Goal: Task Accomplishment & Management: Manage account settings

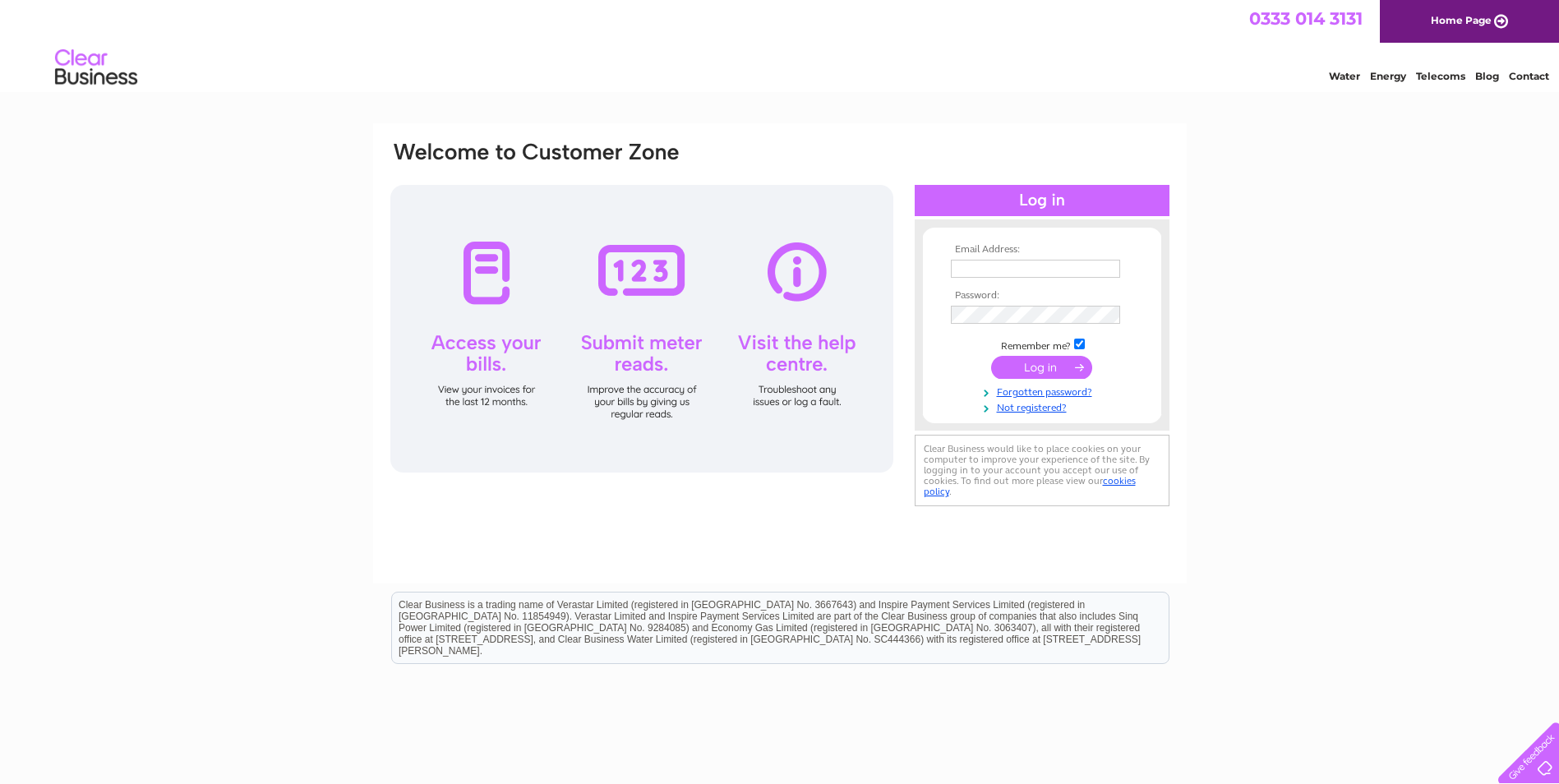
type input "[EMAIL_ADDRESS][DOMAIN_NAME]"
click at [1032, 368] on input "submit" at bounding box center [1042, 367] width 101 height 23
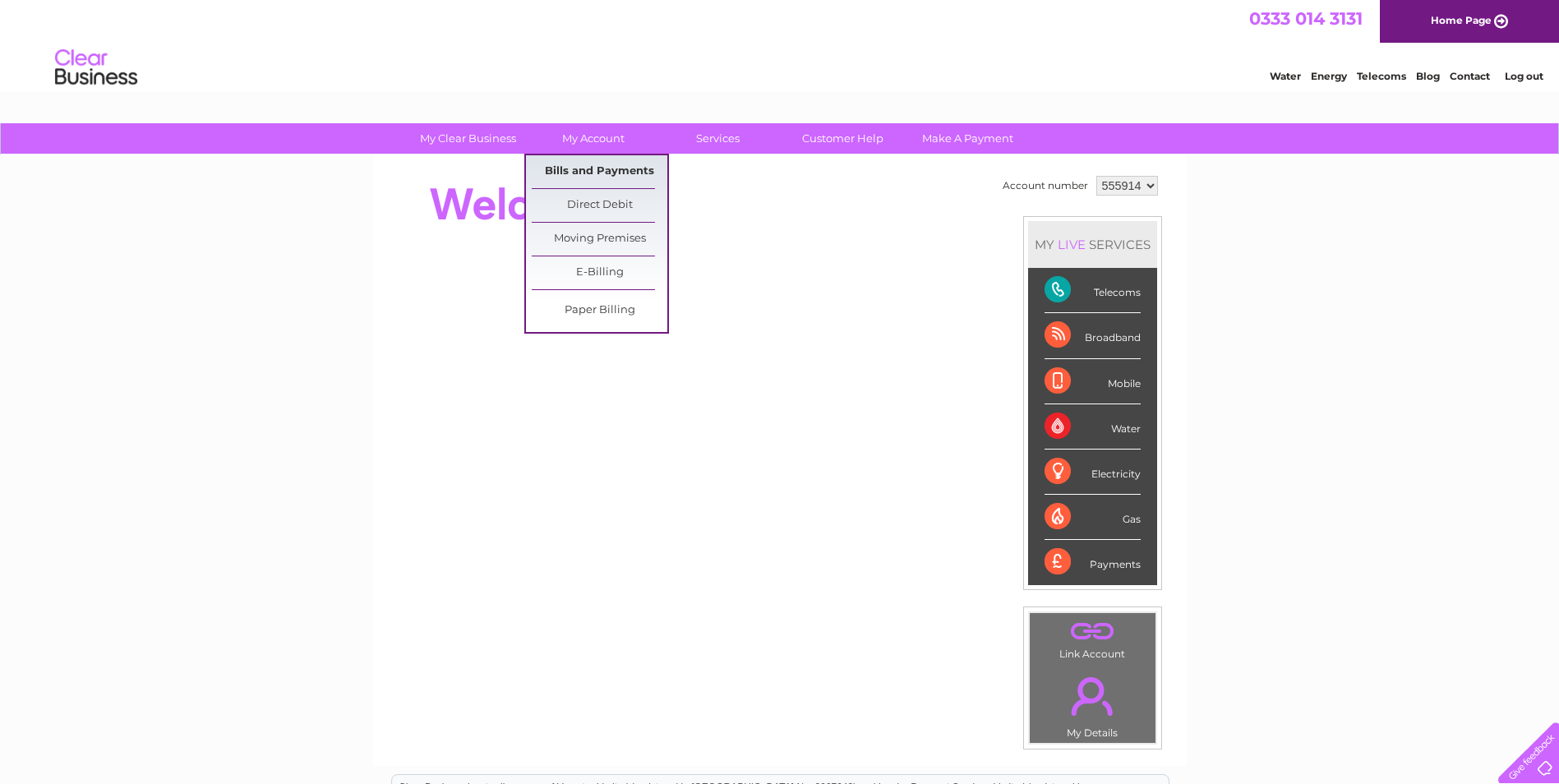
click at [571, 166] on link "Bills and Payments" at bounding box center [599, 171] width 136 height 32
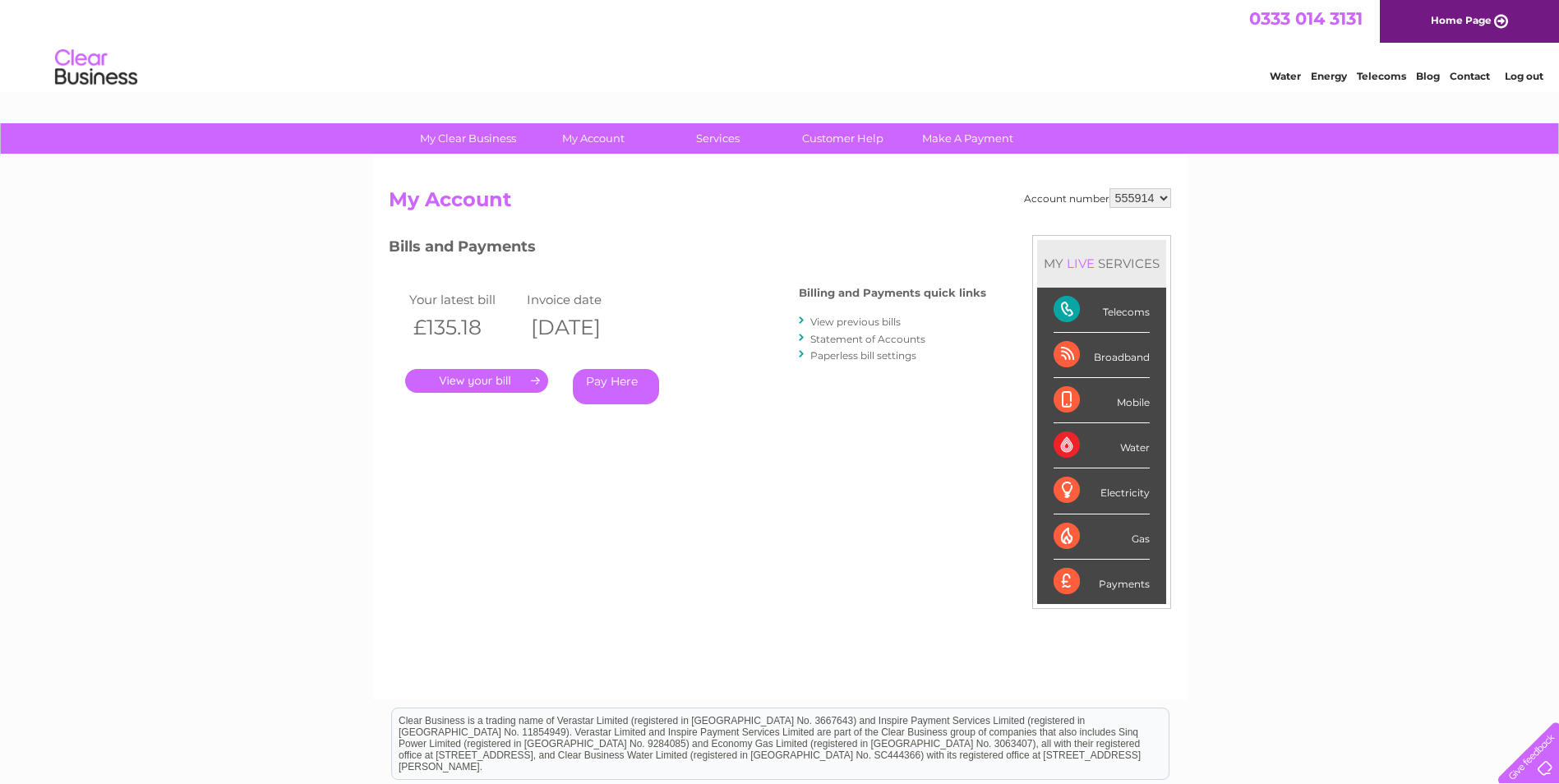
click at [518, 382] on link "." at bounding box center [477, 381] width 143 height 24
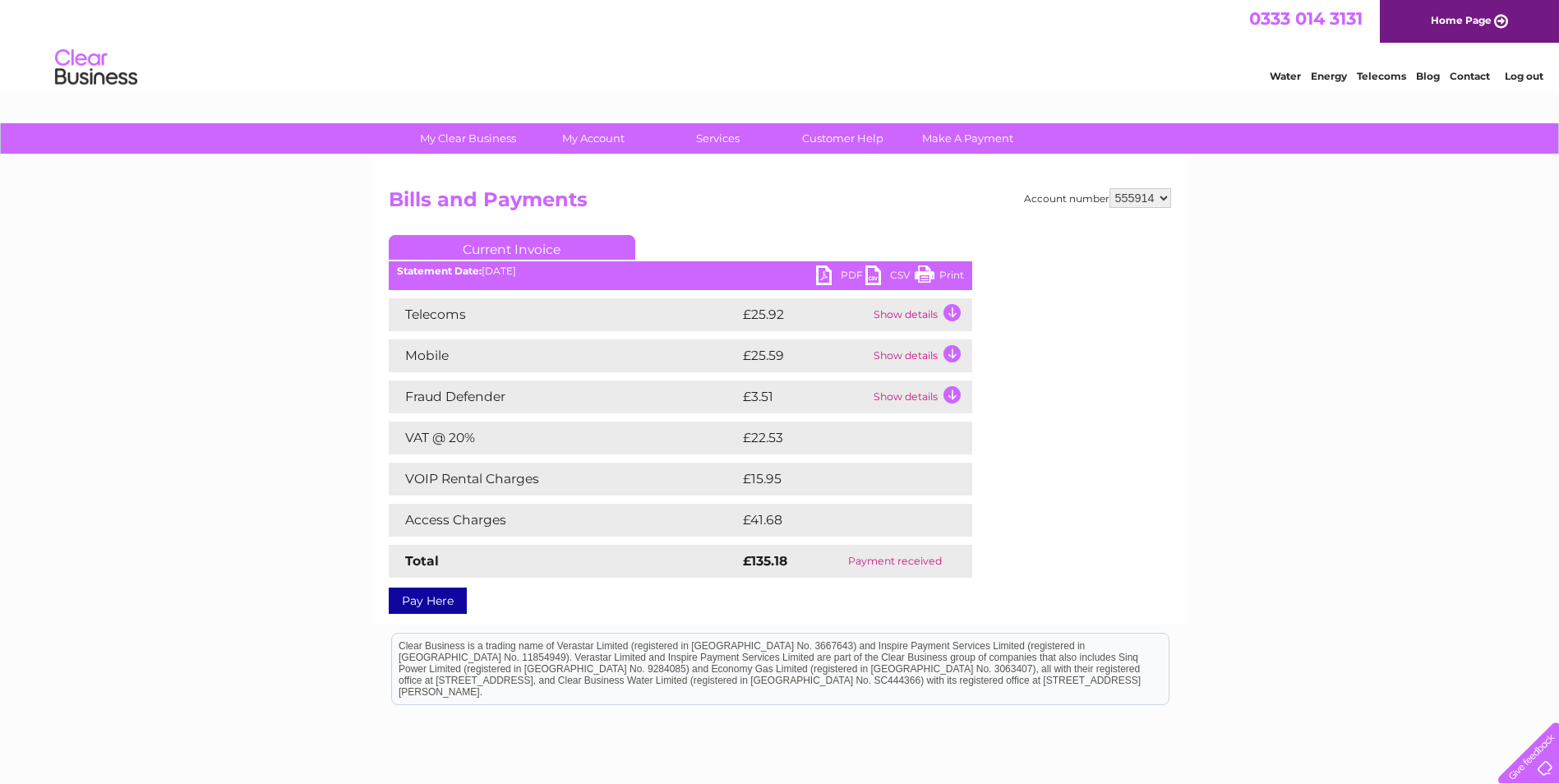
click at [950, 354] on td "Show details" at bounding box center [921, 355] width 102 height 32
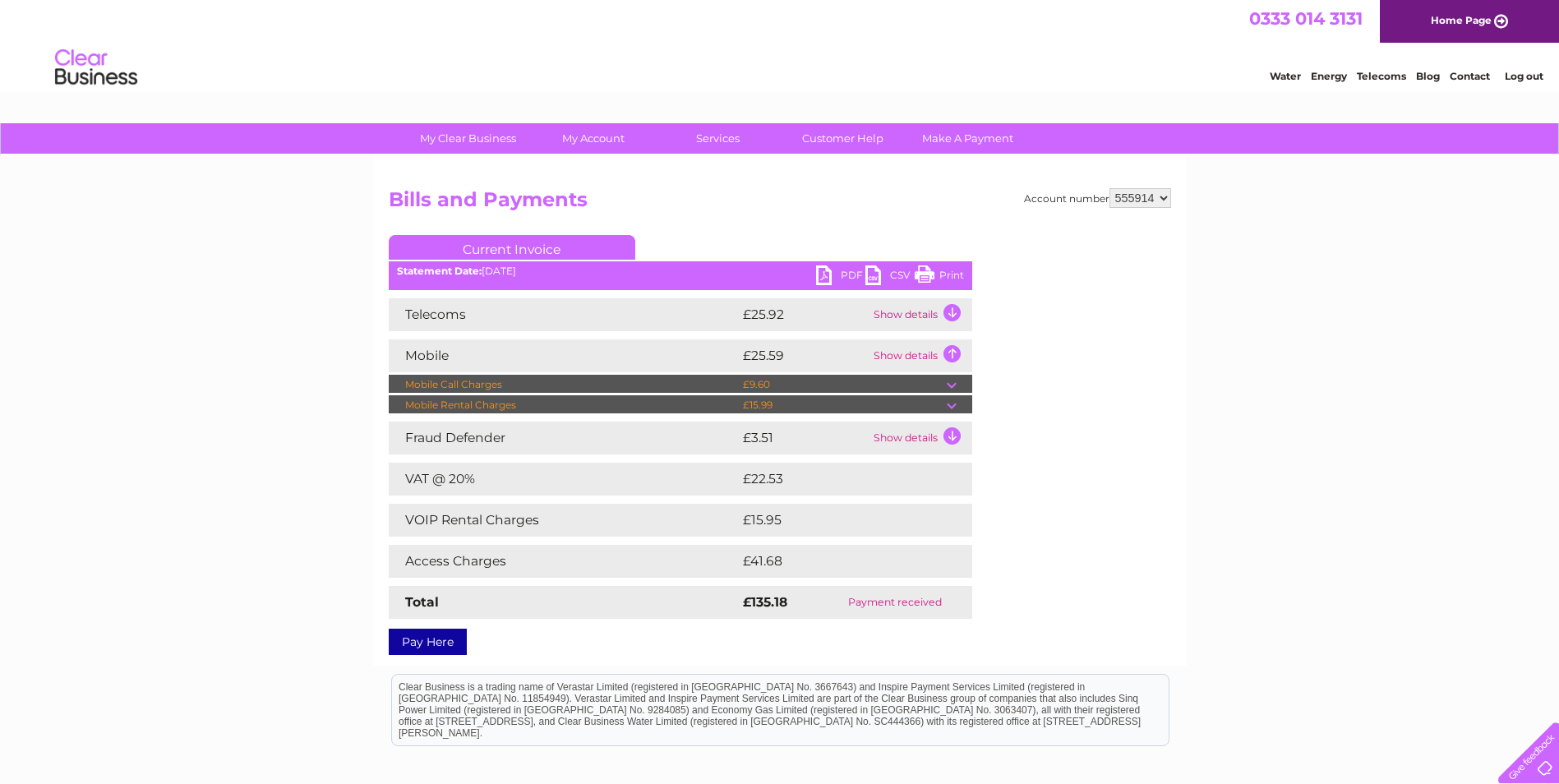
click at [950, 354] on td "Show details" at bounding box center [921, 355] width 102 height 32
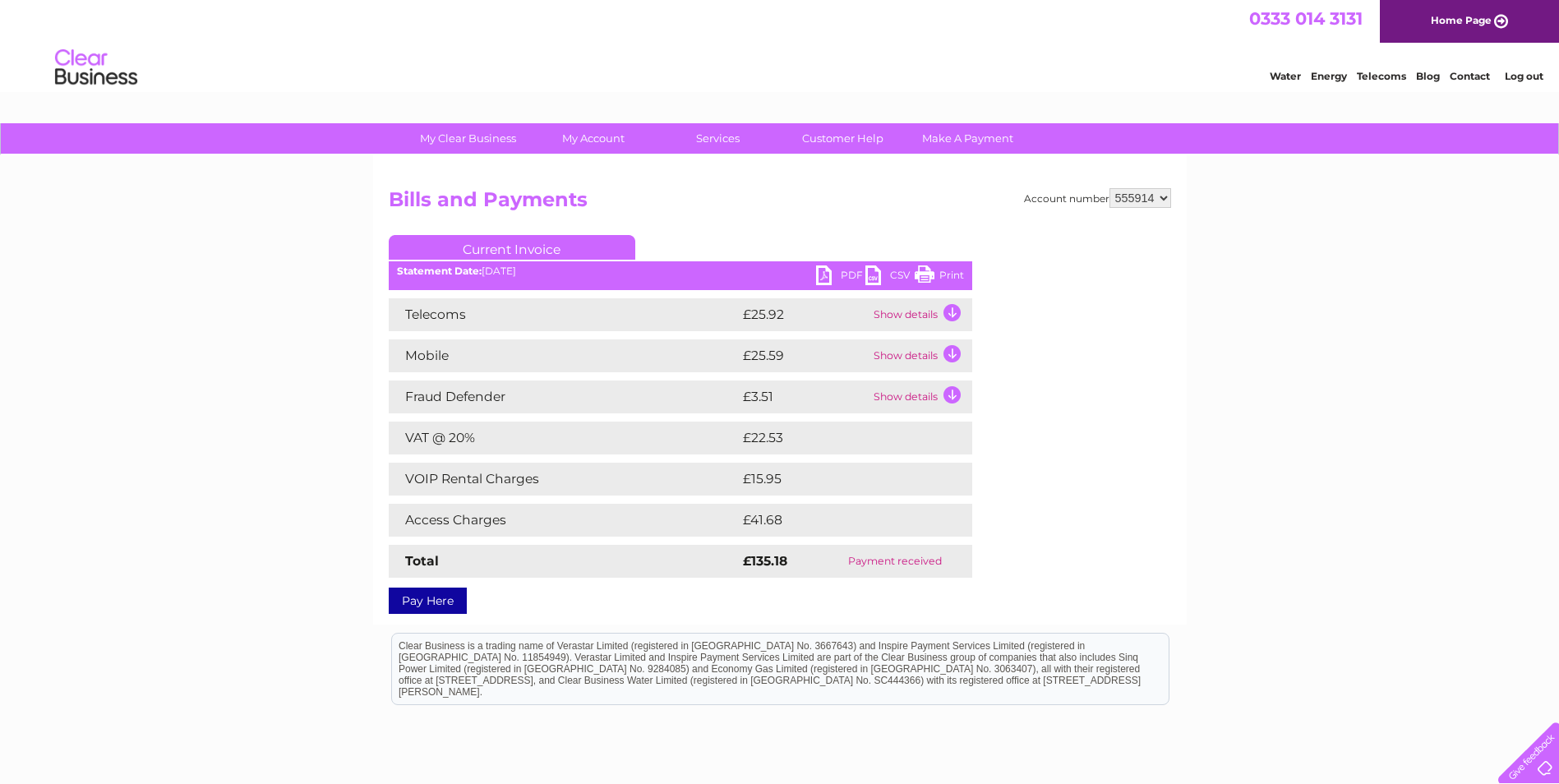
click at [941, 270] on link "Print" at bounding box center [939, 277] width 49 height 24
